Goal: Entertainment & Leisure: Consume media (video, audio)

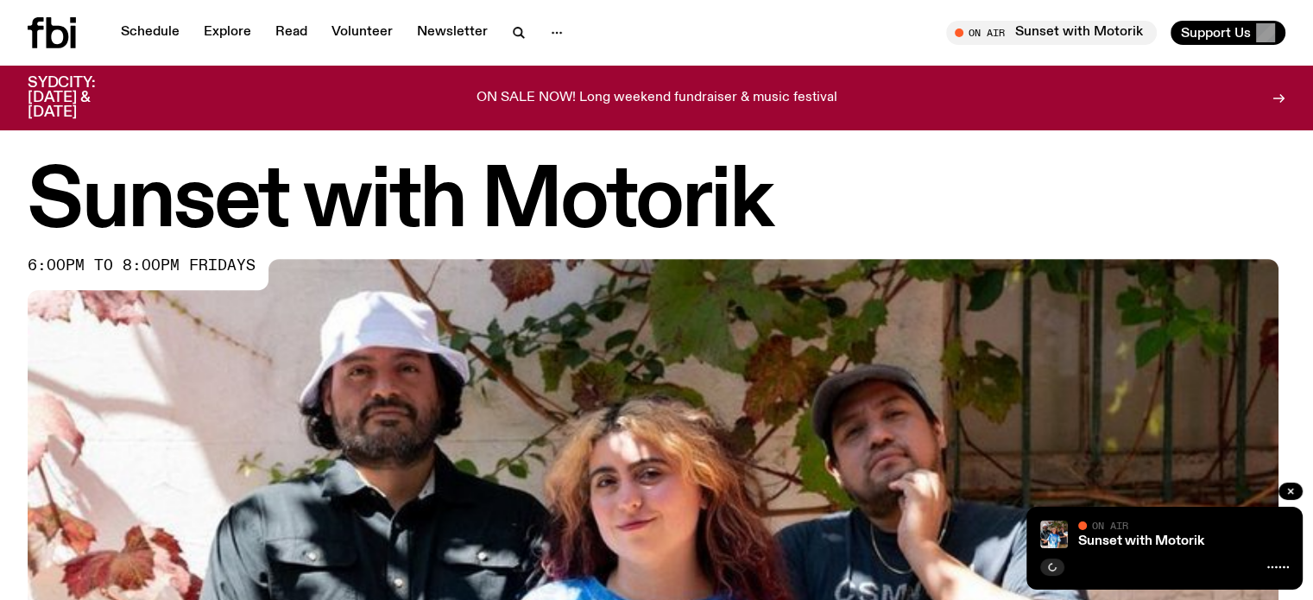
click at [945, 179] on h1 "Sunset with Motorik" at bounding box center [656, 203] width 1257 height 78
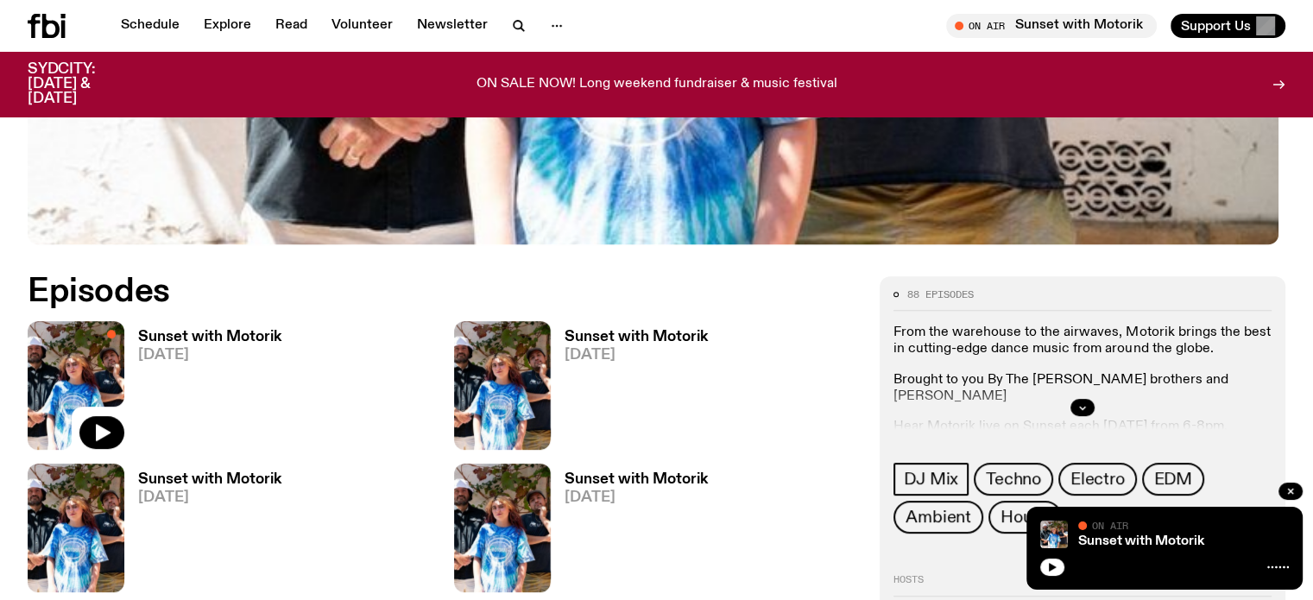
scroll to position [708, 0]
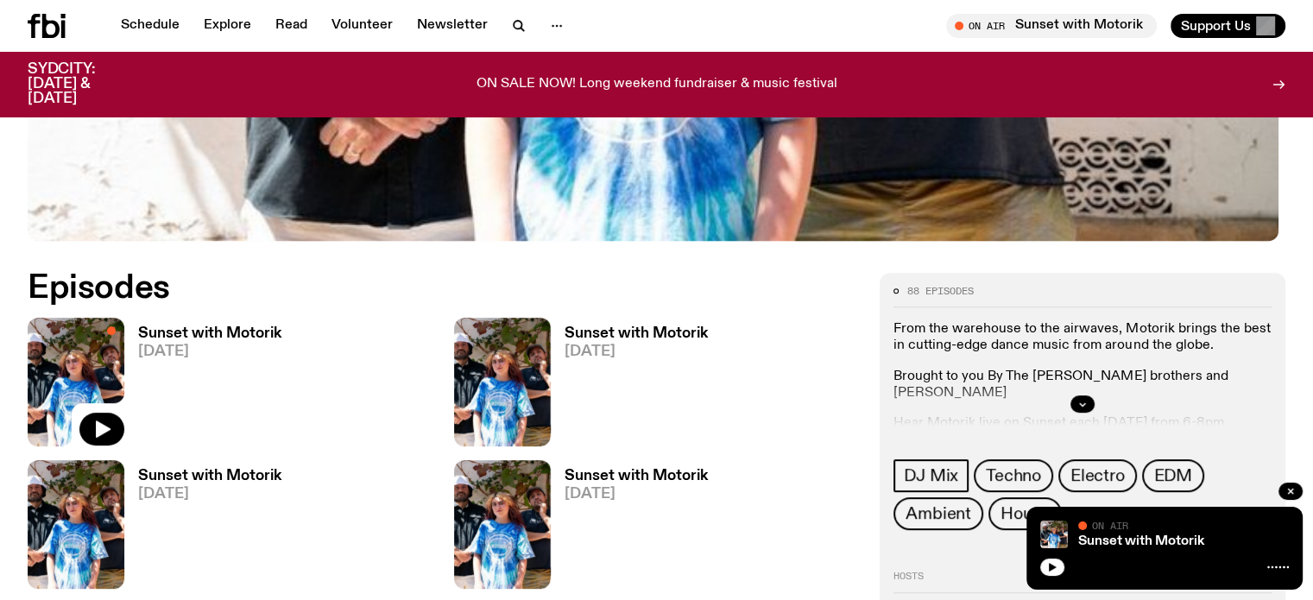
drag, startPoint x: 1325, startPoint y: 114, endPoint x: 1325, endPoint y: 321, distance: 207.1
click at [121, 427] on button "button" at bounding box center [101, 428] width 45 height 33
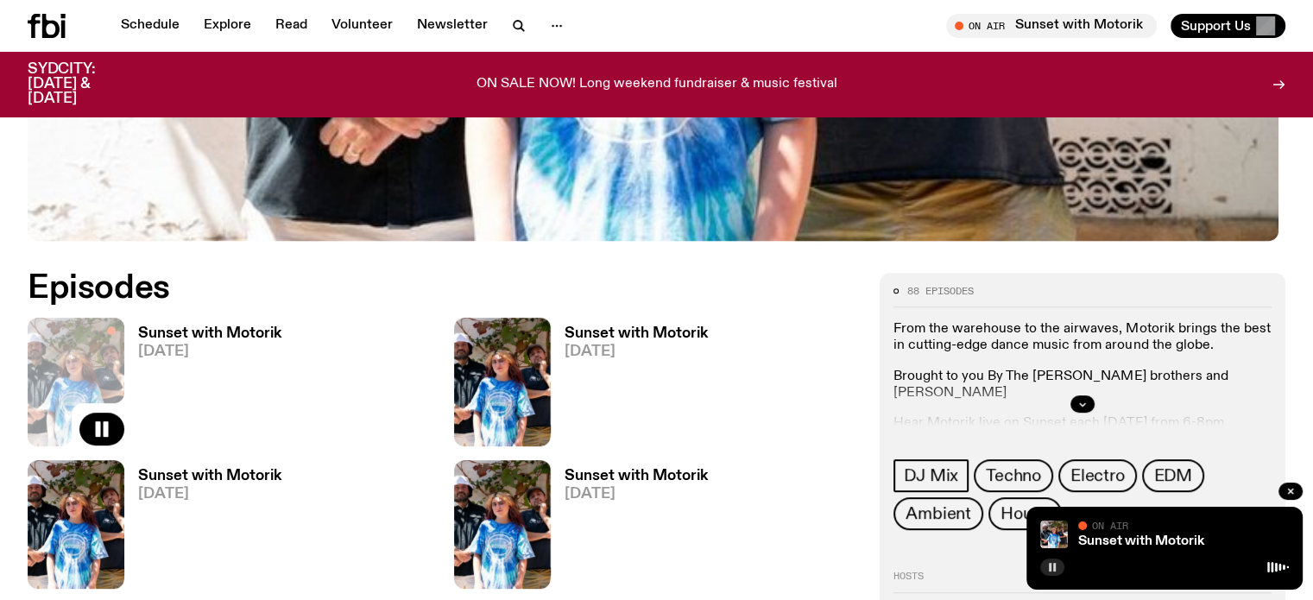
click at [1046, 565] on button "button" at bounding box center [1052, 566] width 24 height 17
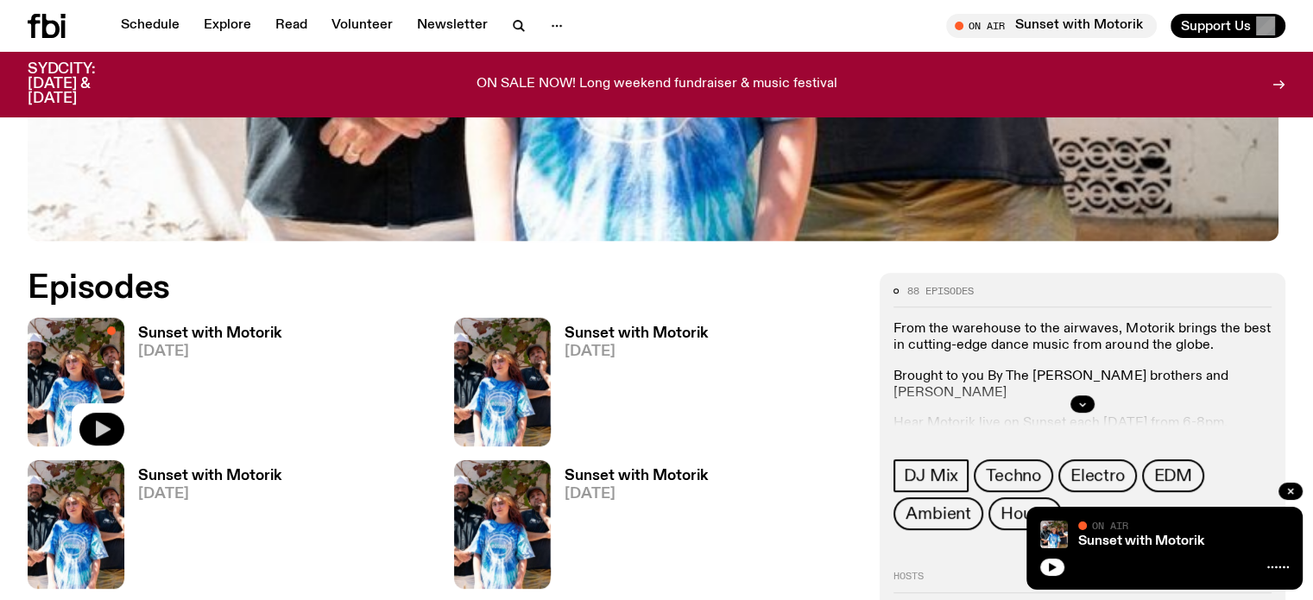
click at [98, 425] on icon "button" at bounding box center [101, 429] width 21 height 21
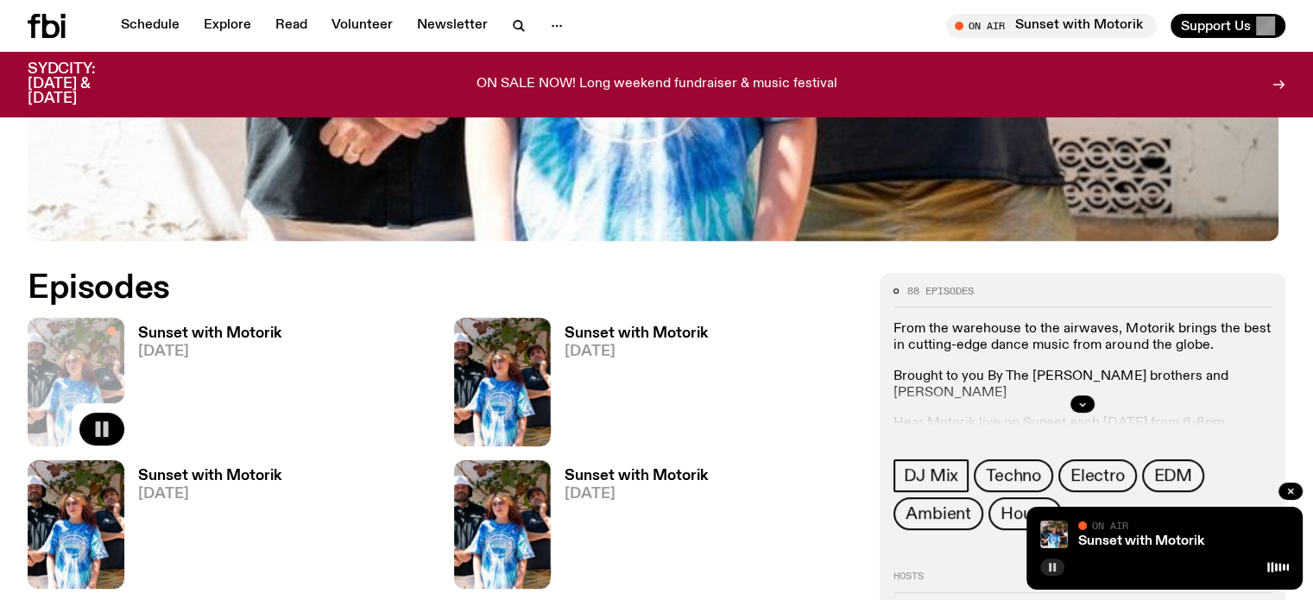
click at [1055, 560] on button "button" at bounding box center [1052, 566] width 24 height 17
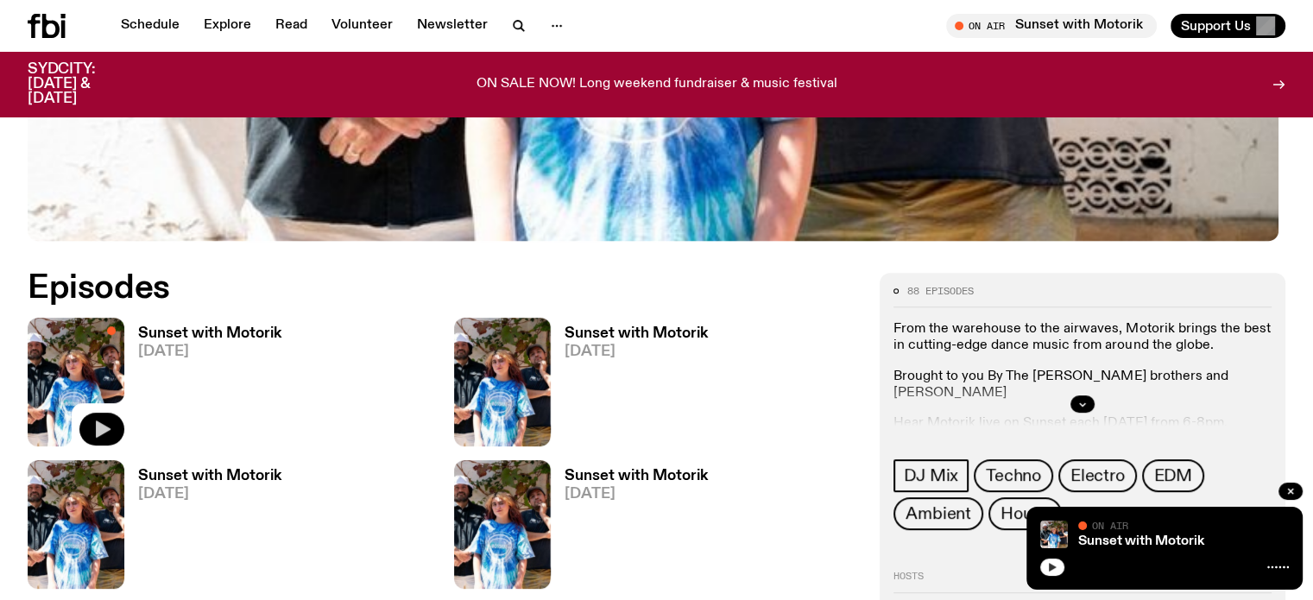
click at [1063, 564] on button "button" at bounding box center [1052, 566] width 24 height 17
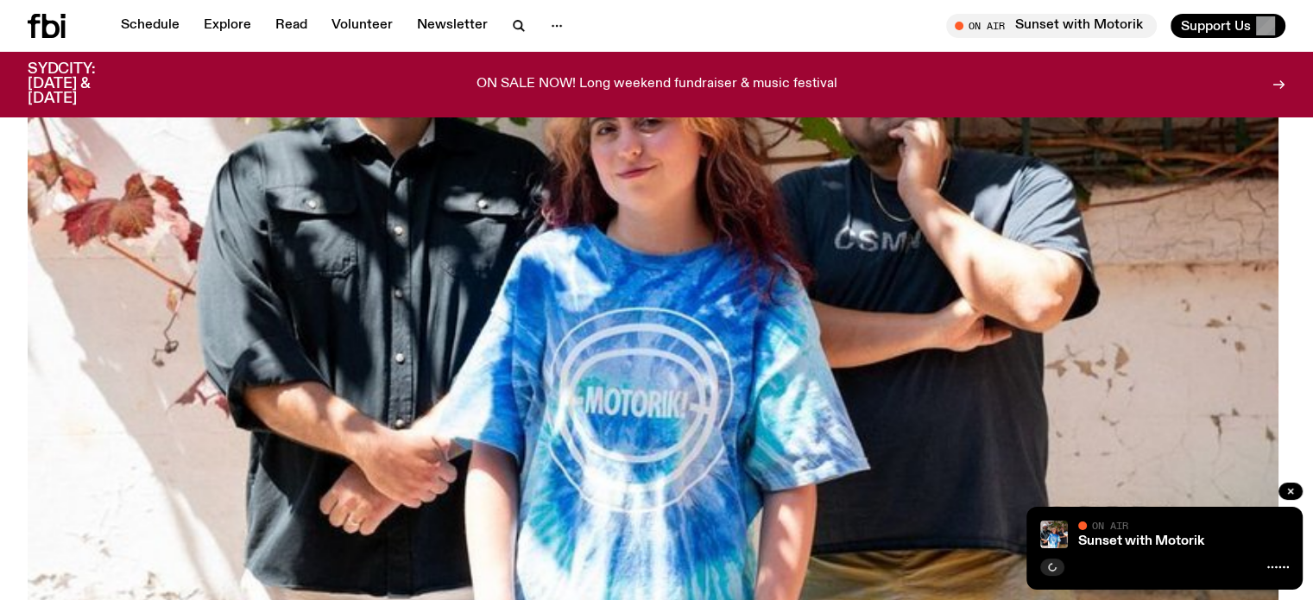
scroll to position [709, 0]
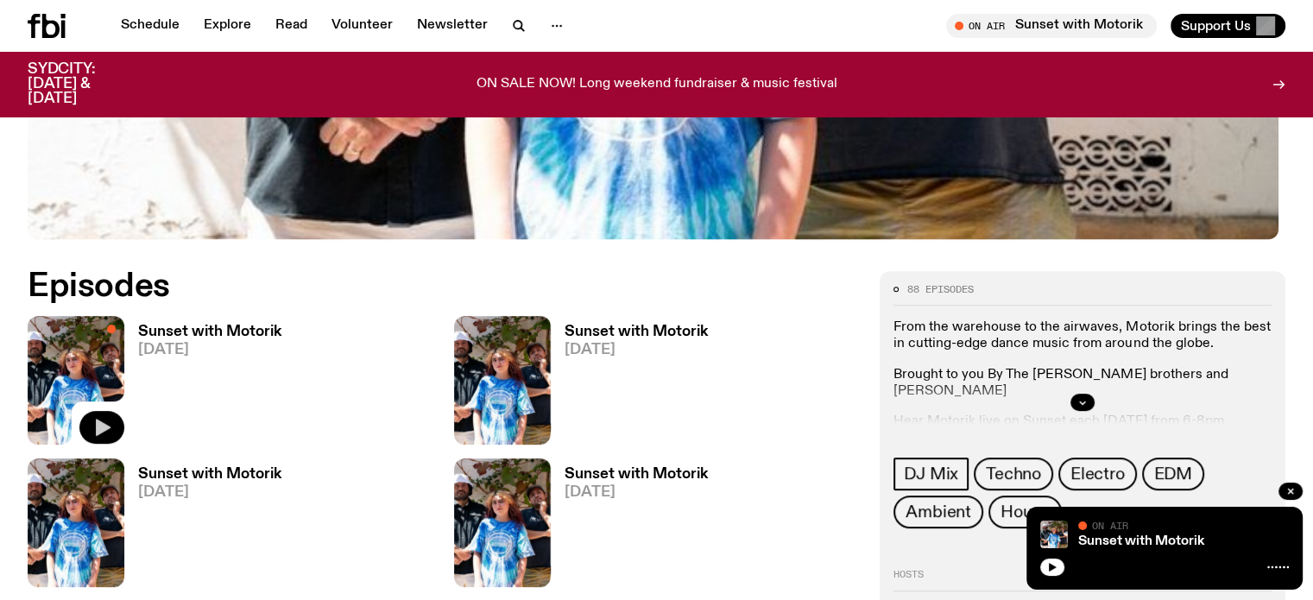
click at [116, 423] on button "button" at bounding box center [101, 427] width 45 height 33
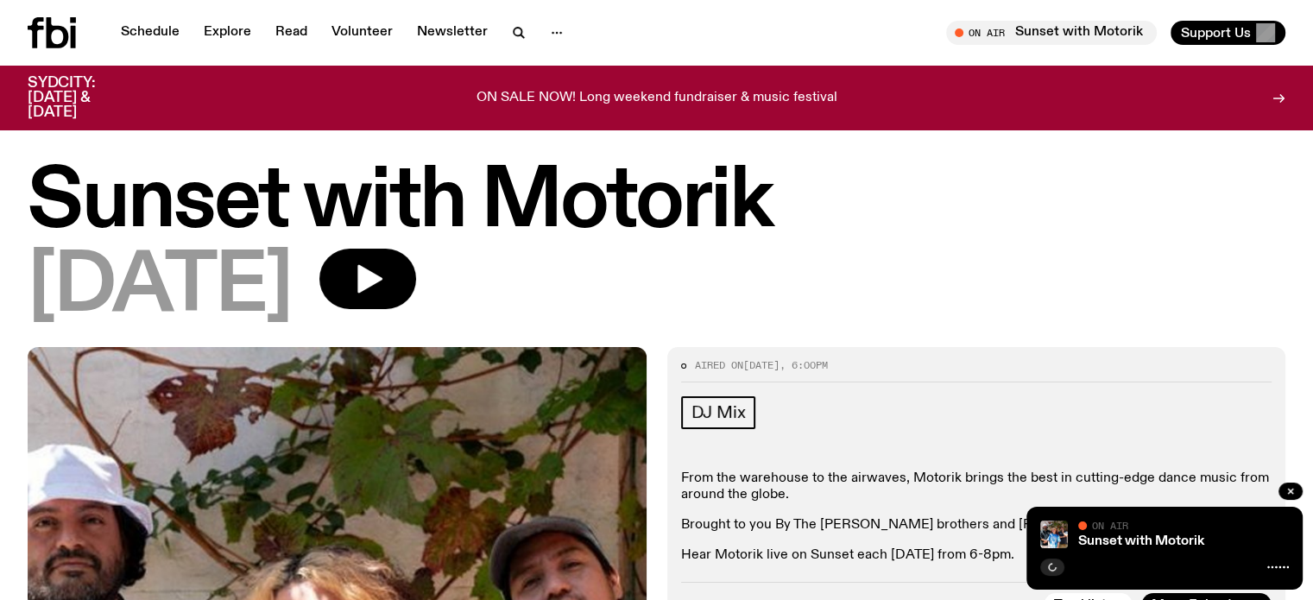
click at [510, 192] on h1 "Sunset with Motorik" at bounding box center [656, 203] width 1257 height 78
click at [60, 24] on icon at bounding box center [52, 32] width 48 height 31
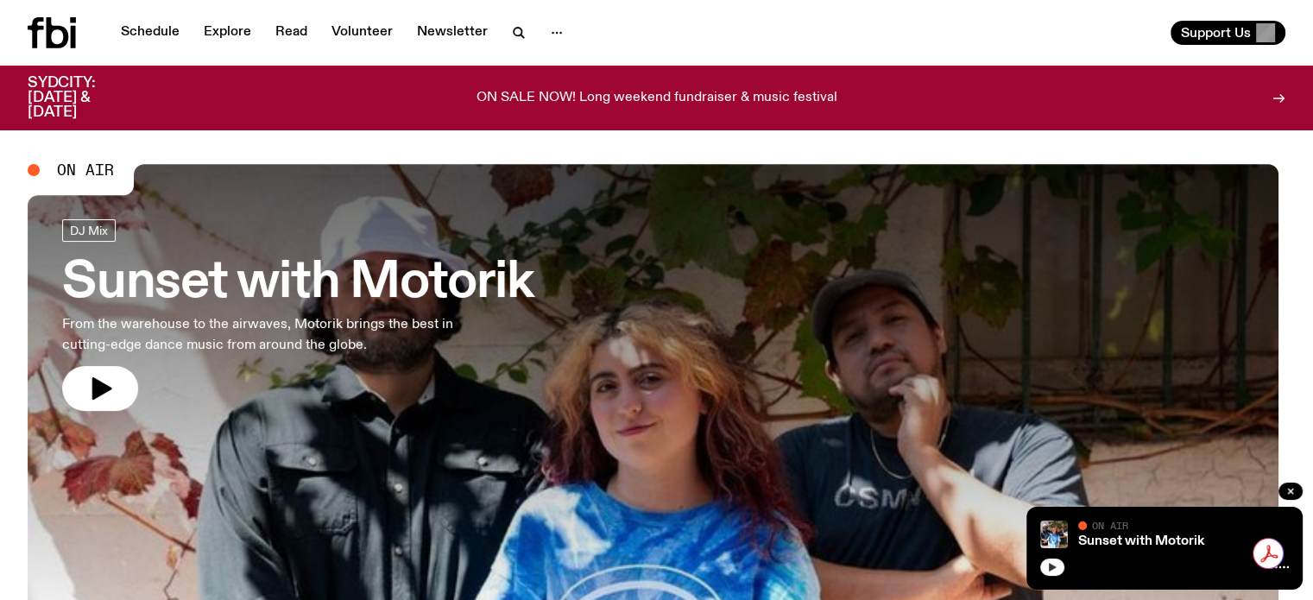
click at [1050, 569] on icon "button" at bounding box center [1052, 567] width 8 height 9
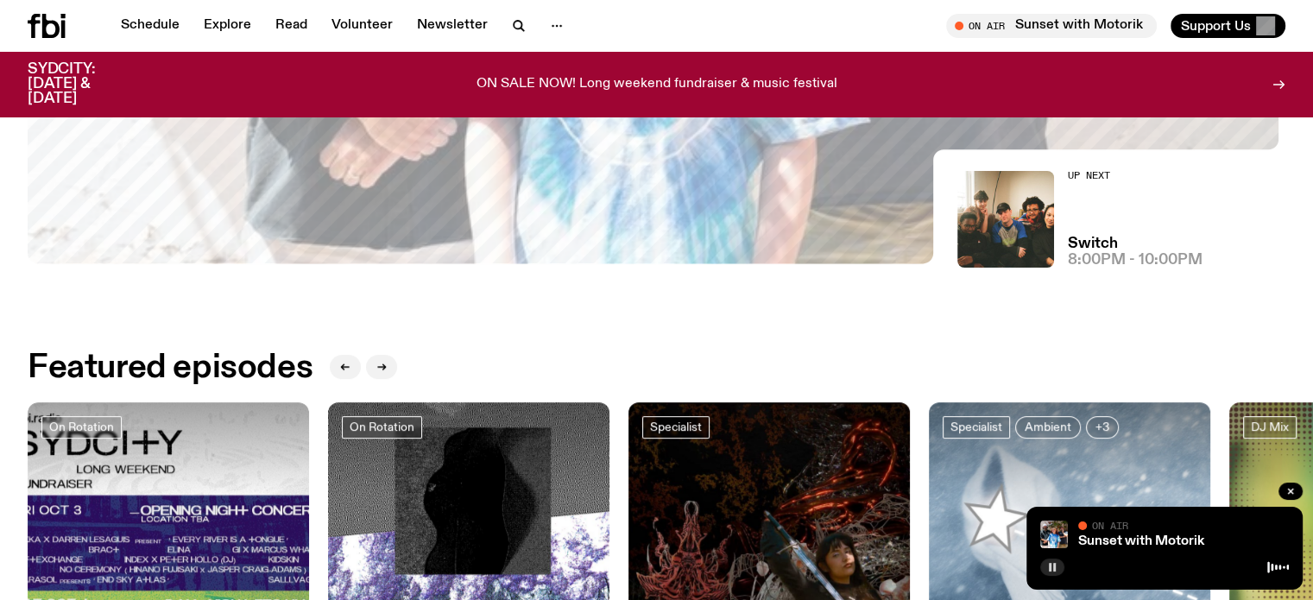
scroll to position [260, 0]
